Goal: Communication & Community: Ask a question

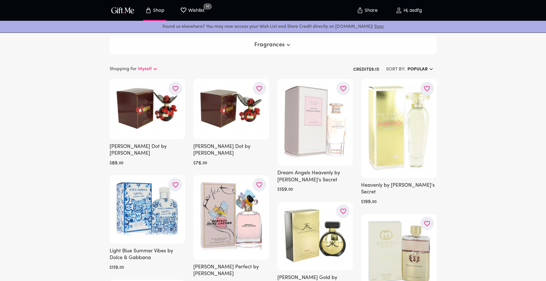
click at [416, 8] on p "Hi, asdfg" at bounding box center [412, 10] width 20 height 5
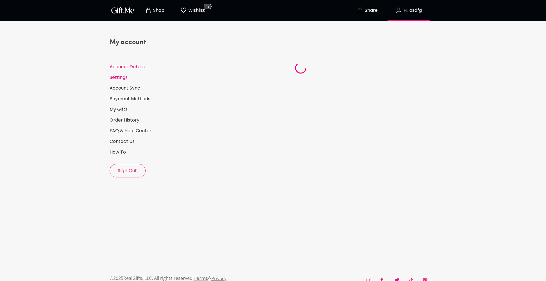
select select "US"
select select "FL"
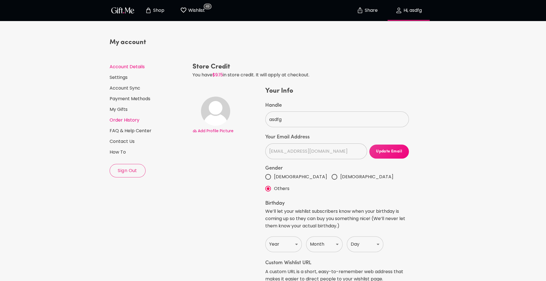
click at [119, 120] on link "Order History" at bounding box center [149, 120] width 78 height 6
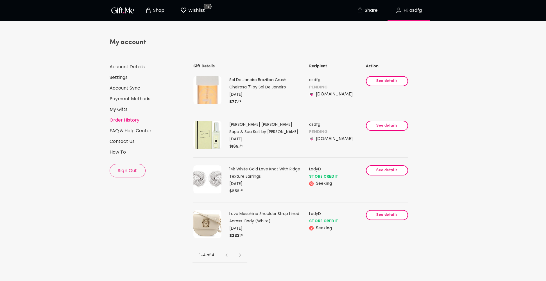
click at [316, 89] on p "PENDING" at bounding box center [337, 87] width 56 height 7
click at [391, 82] on span "See details" at bounding box center [387, 81] width 33 height 6
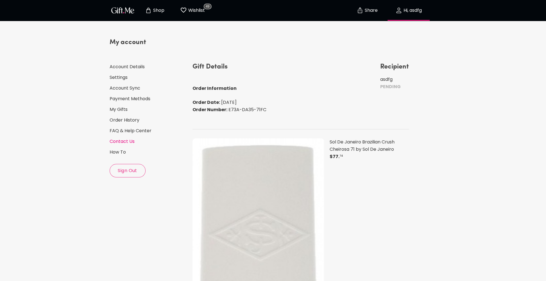
click at [120, 142] on link "Contact Us" at bounding box center [149, 142] width 78 height 6
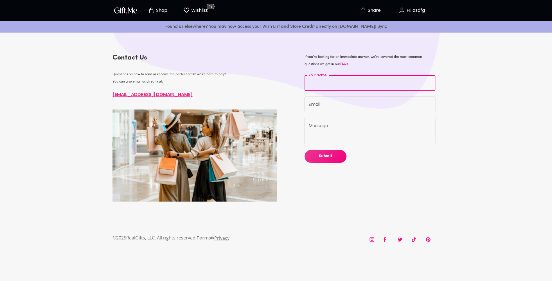
click at [328, 83] on input "Your Name" at bounding box center [370, 83] width 131 height 16
type input "Daria"
click at [414, 8] on p "Hi, asdfg" at bounding box center [415, 10] width 20 height 5
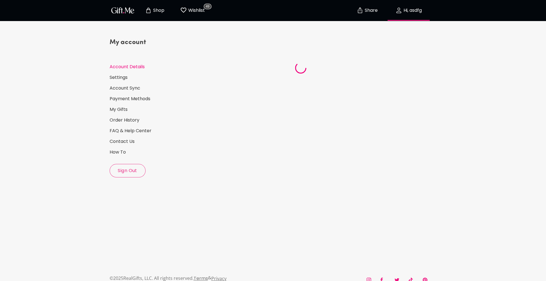
select select "US"
select select "FL"
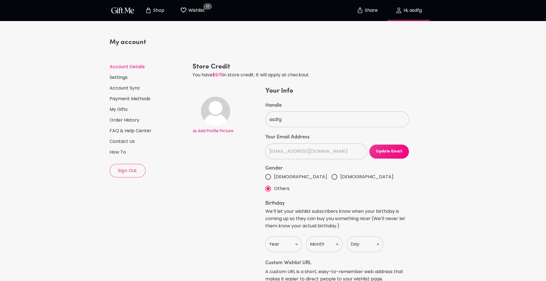
click at [386, 154] on span "Update Email" at bounding box center [389, 152] width 40 height 6
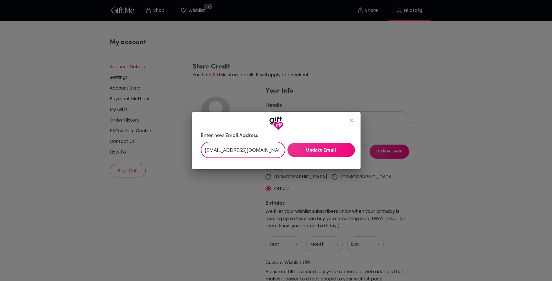
click at [259, 147] on input "[EMAIL_ADDRESS][DOMAIN_NAME]" at bounding box center [240, 150] width 78 height 16
drag, startPoint x: 271, startPoint y: 150, endPoint x: 181, endPoint y: 152, distance: 90.8
click at [181, 152] on div "Enter new Email Address [EMAIL_ADDRESS][DOMAIN_NAME] ​ Update Email" at bounding box center [276, 140] width 552 height 281
drag, startPoint x: 243, startPoint y: 153, endPoint x: 186, endPoint y: 148, distance: 57.5
click at [186, 148] on div "Enter new Email Address komdarvik ​ Update Email" at bounding box center [276, 140] width 552 height 281
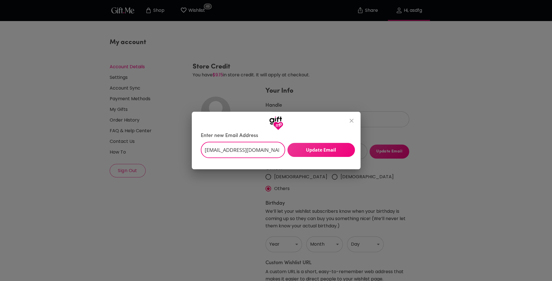
scroll to position [0, 1]
type input "[EMAIL_ADDRESS][DOMAIN_NAME]"
click at [312, 153] on span "Update Email" at bounding box center [320, 150] width 67 height 6
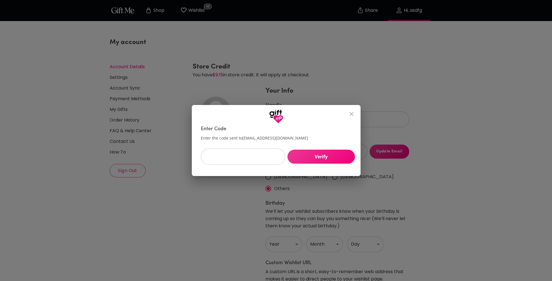
click at [242, 158] on input "text" at bounding box center [240, 157] width 78 height 16
paste input "873870"
type input "873870"
click at [333, 156] on span "Verify" at bounding box center [320, 157] width 67 height 6
type input "[EMAIL_ADDRESS][DOMAIN_NAME]"
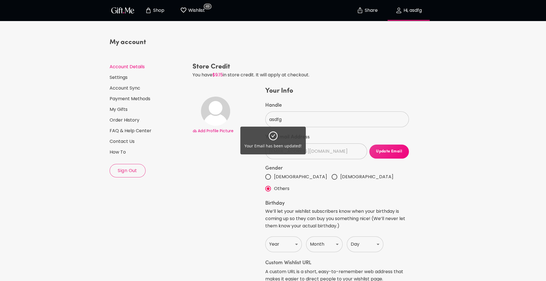
click at [450, 103] on div "Your Email has been updated!" at bounding box center [273, 140] width 546 height 281
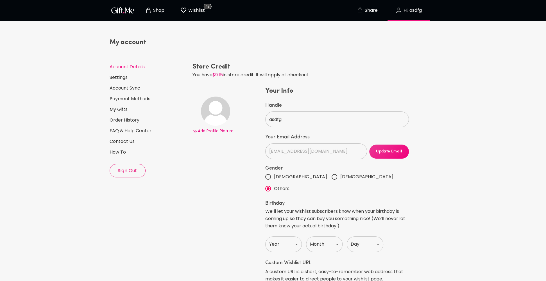
click at [409, 10] on p "Hi, asdfg" at bounding box center [412, 10] width 20 height 5
click at [409, 7] on span "Hi, asdfg" at bounding box center [408, 10] width 49 height 7
click at [124, 120] on link "Order History" at bounding box center [149, 120] width 78 height 6
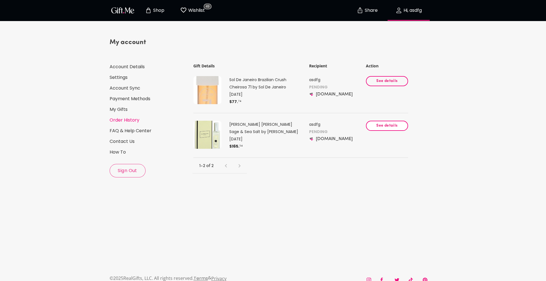
click at [388, 82] on span "See details" at bounding box center [387, 81] width 33 height 6
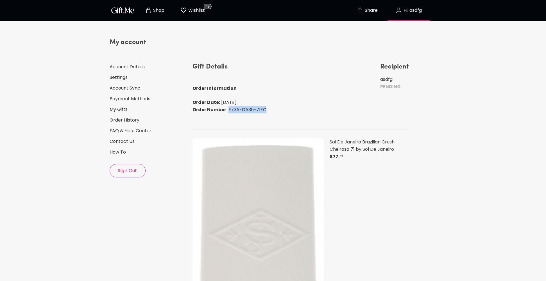
drag, startPoint x: 269, startPoint y: 110, endPoint x: 228, endPoint y: 110, distance: 40.8
click at [228, 110] on div "Gift Details Order Information Order Date: [DATE] Order Number: E73A-DA35-71FC …" at bounding box center [301, 91] width 217 height 58
copy span "E73A-DA35-71FC"
drag, startPoint x: 129, startPoint y: 141, endPoint x: 110, endPoint y: 141, distance: 18.8
click at [110, 141] on link "Contact Us" at bounding box center [149, 142] width 78 height 6
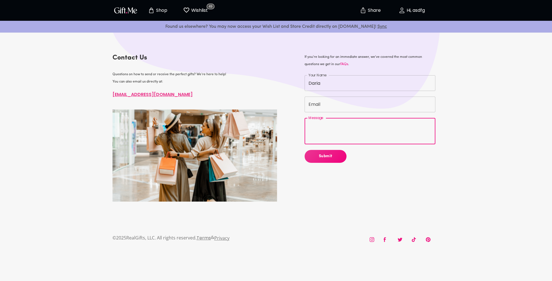
click at [330, 128] on textarea "Message" at bounding box center [369, 131] width 123 height 16
paste textarea "E73A-DA35-71FC"
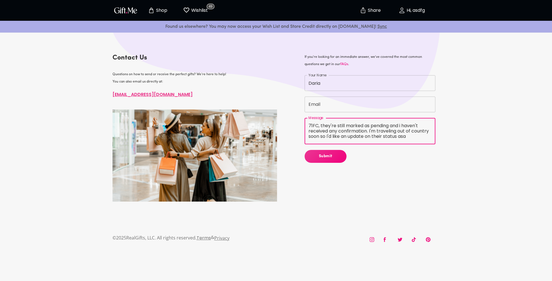
scroll to position [11, 0]
type textarea "Hi, I recently placed 2 orders including E73A-DA35-71FC, they're still marked a…"
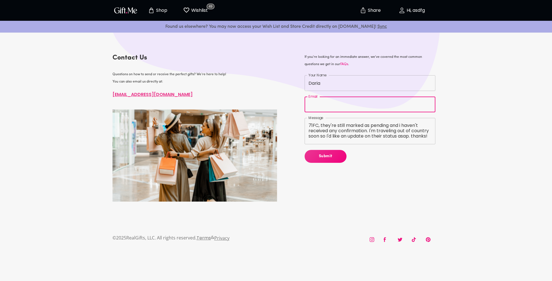
click at [326, 105] on input "Email" at bounding box center [370, 105] width 131 height 16
type input "[EMAIL_ADDRESS][DOMAIN_NAME]"
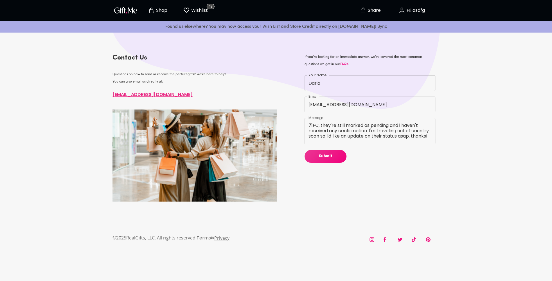
drag, startPoint x: 466, startPoint y: 111, endPoint x: 448, endPoint y: 121, distance: 20.9
click at [466, 111] on div "Contact Us Questions on how to send or receive the perfect gifts? We’re here to…" at bounding box center [276, 122] width 552 height 183
click at [325, 157] on span "Submit" at bounding box center [326, 157] width 42 height 6
type textarea "[DOMAIN_NAME] Hi, I recently placed 2 orders including E73A-DA35-71FC, they're …"
